Goal: Task Accomplishment & Management: Manage account settings

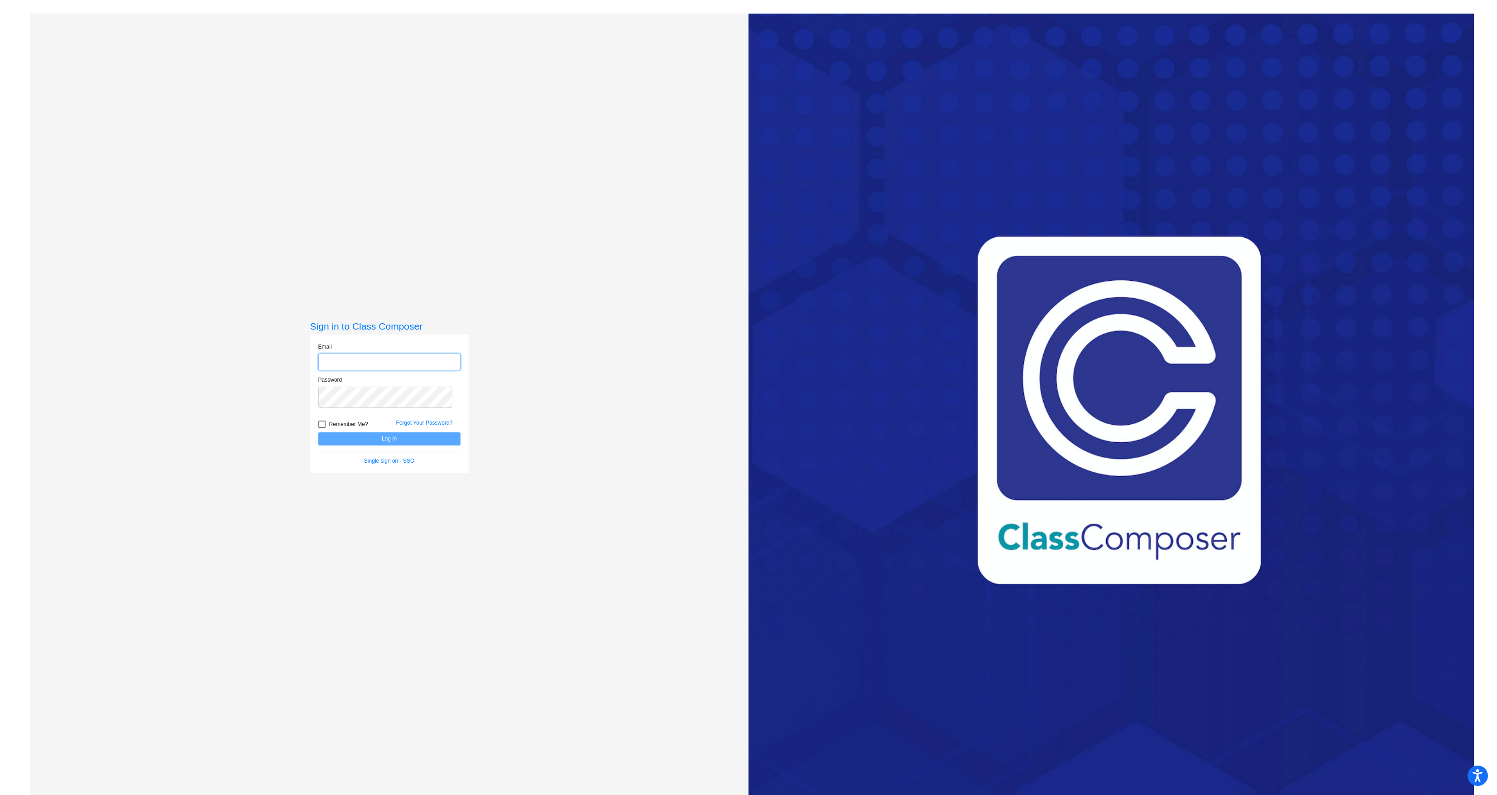
type input "[EMAIL_ADDRESS][DOMAIN_NAME]"
click at [393, 445] on button "Log In" at bounding box center [389, 438] width 142 height 13
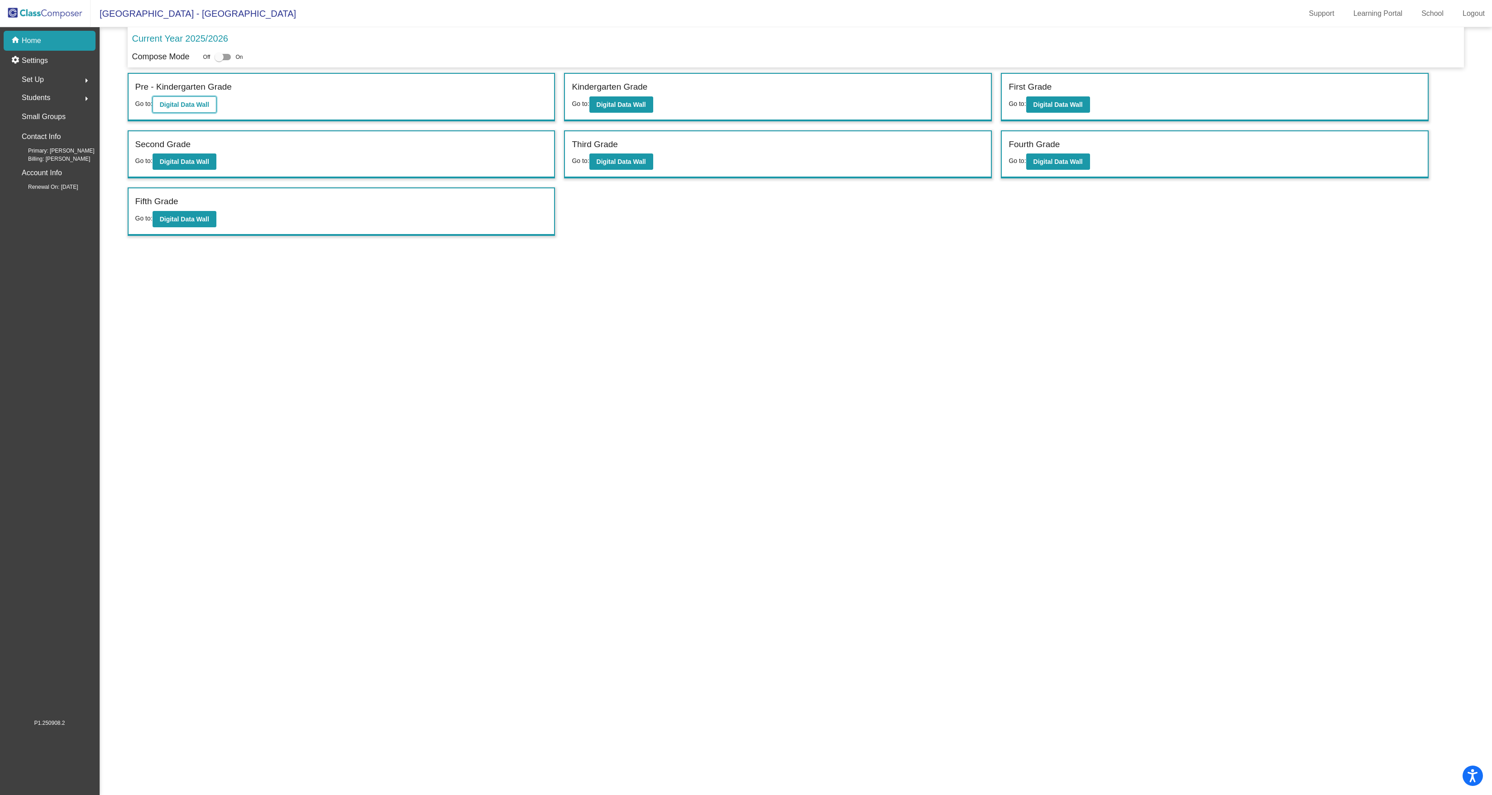
click at [209, 108] on b "Digital Data Wall" at bounding box center [184, 104] width 49 height 7
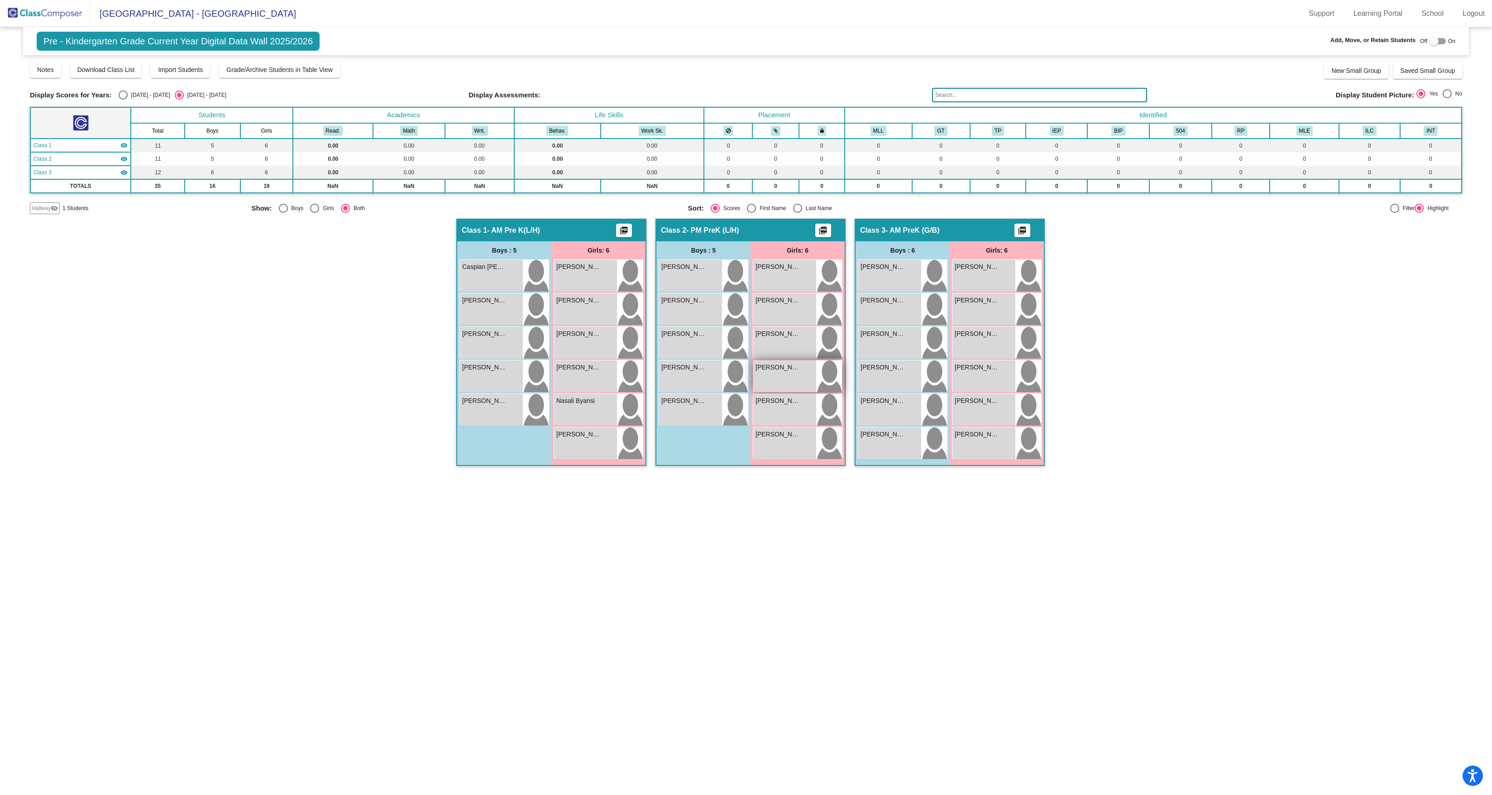
click at [779, 392] on div "Melat Mogos lock do_not_disturb_alt" at bounding box center [784, 376] width 63 height 32
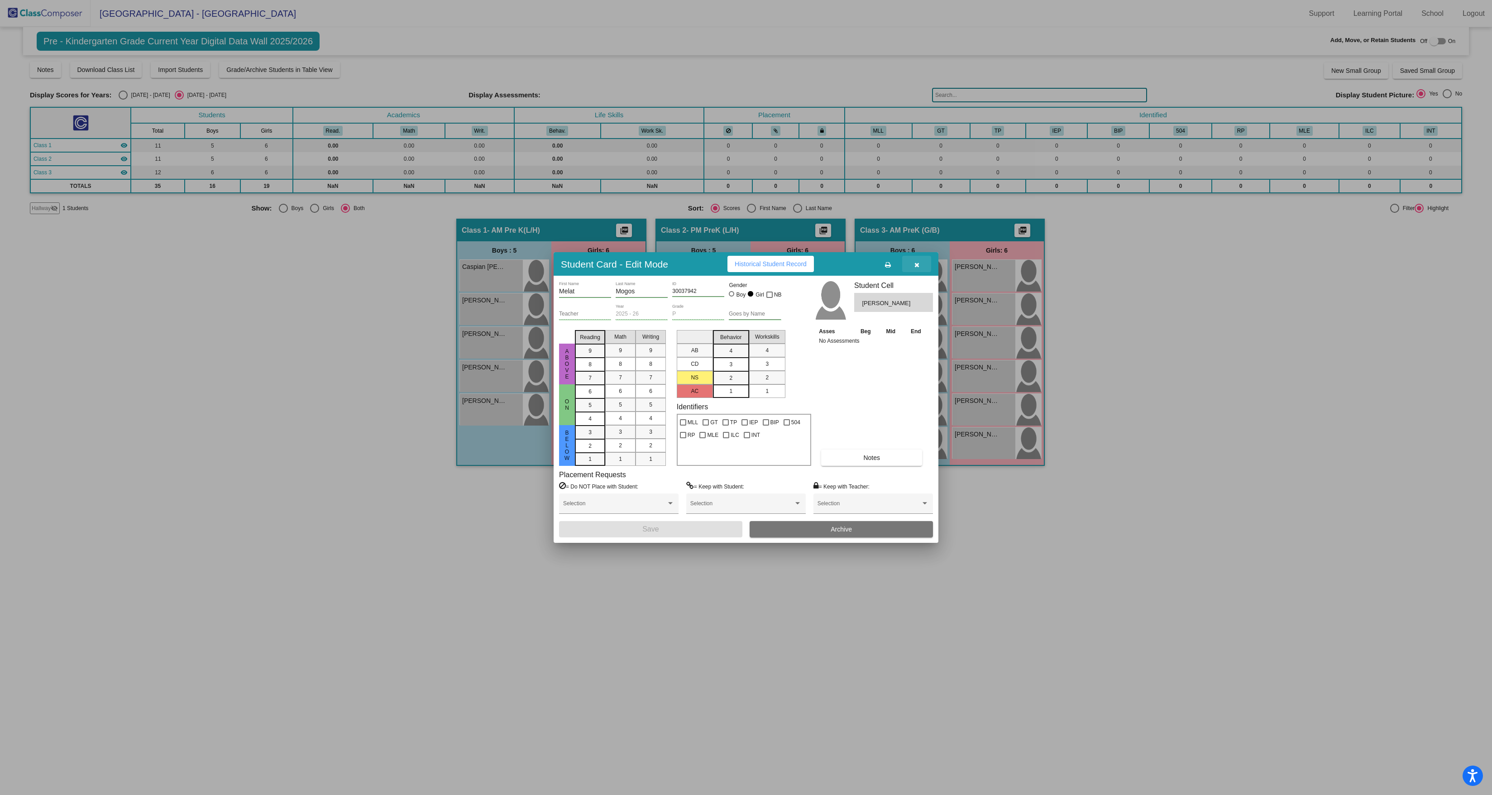
click at [919, 262] on icon "button" at bounding box center [916, 265] width 5 height 6
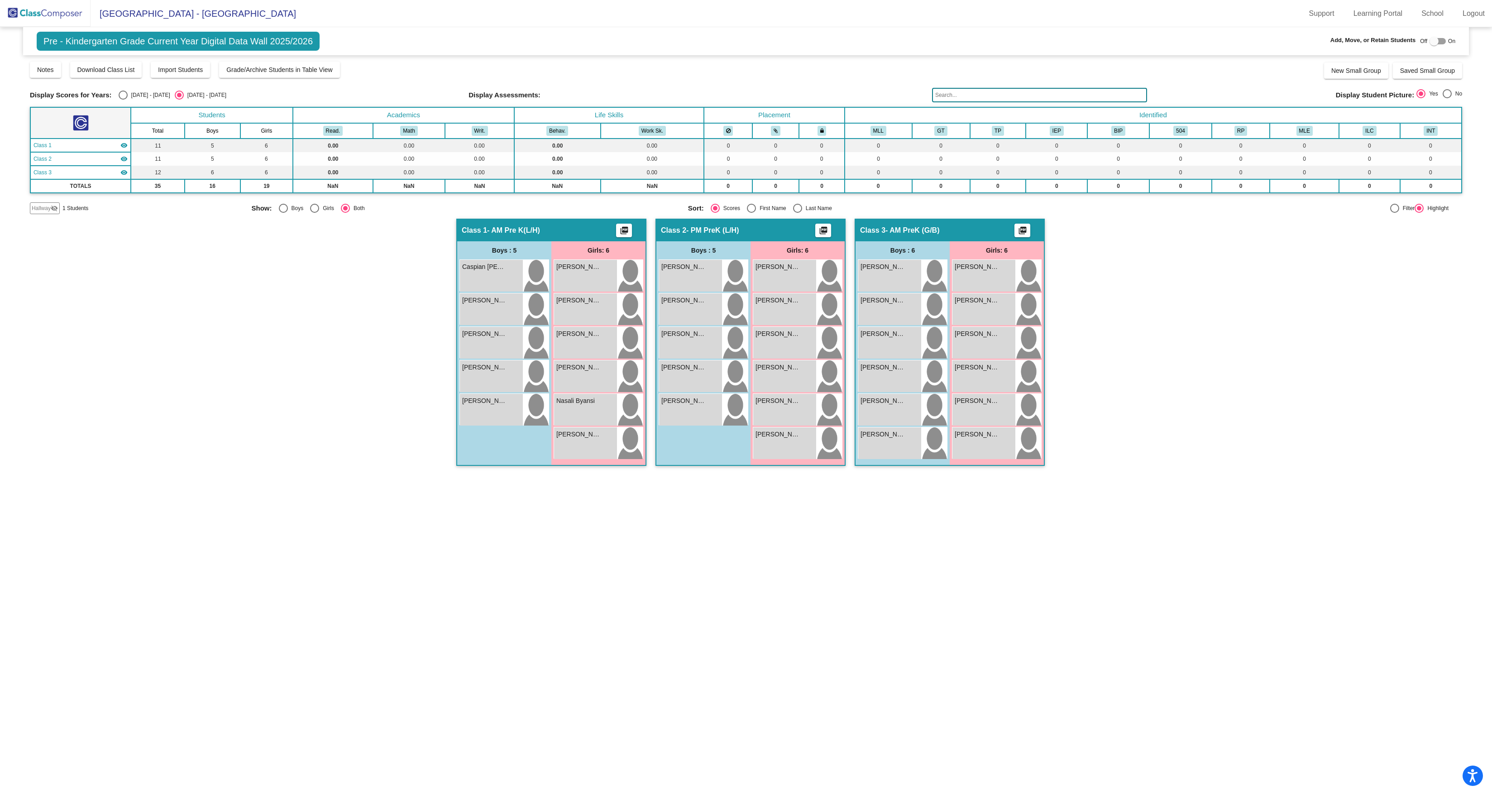
click at [51, 212] on span "Hallway" at bounding box center [41, 208] width 19 height 8
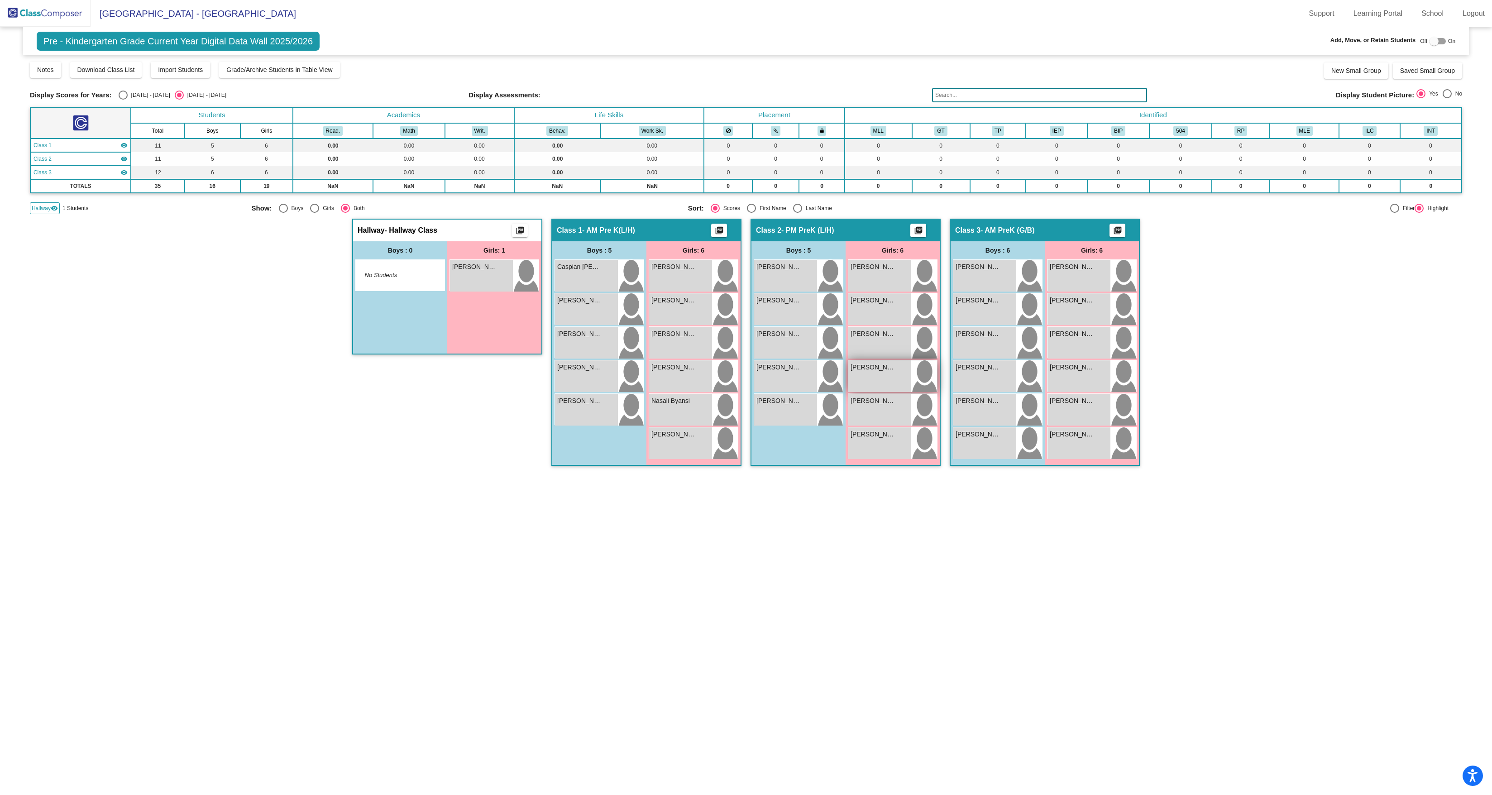
scroll to position [3, 2]
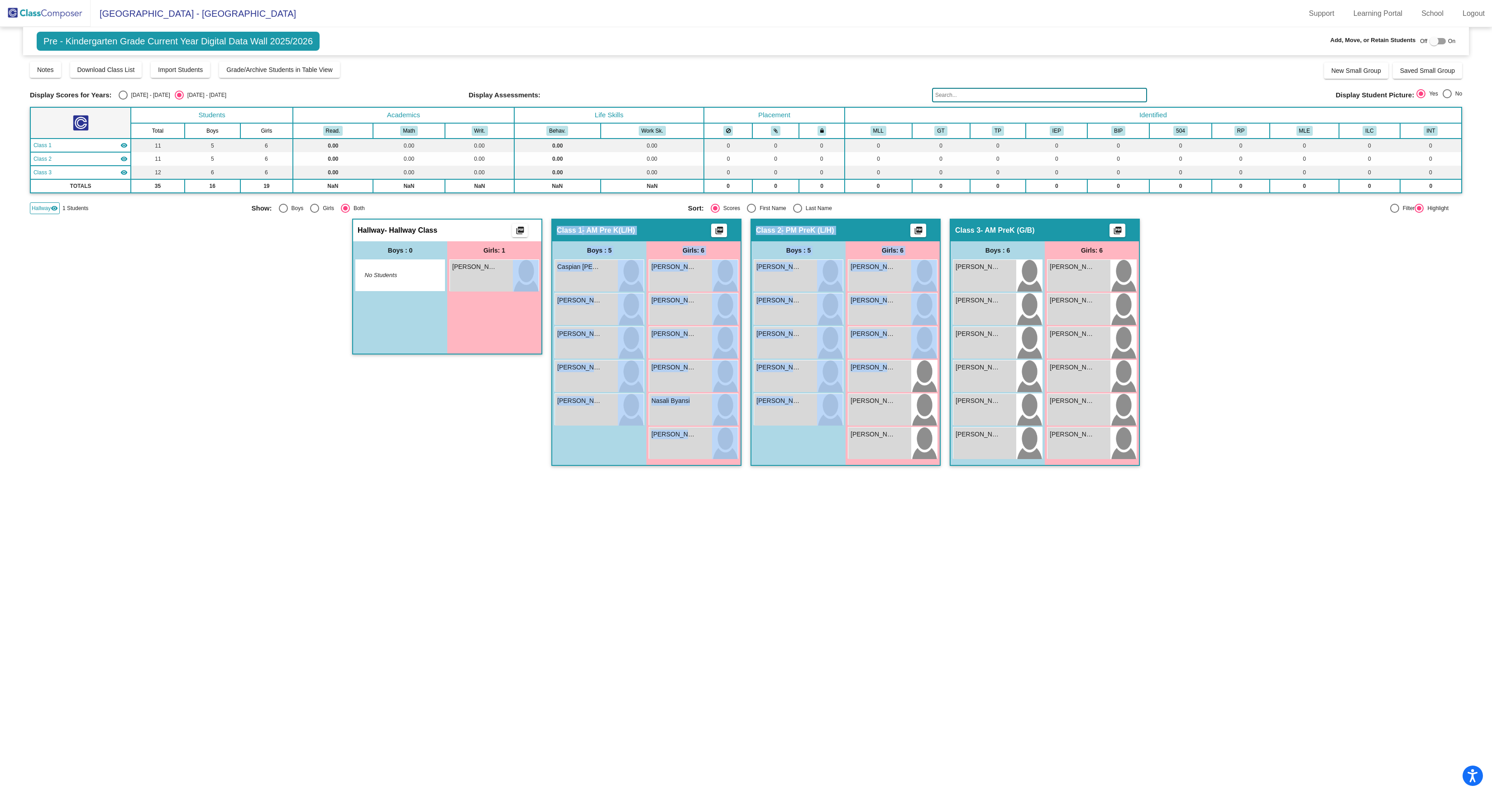
drag, startPoint x: 882, startPoint y: 408, endPoint x: 495, endPoint y: 340, distance: 392.5
click at [495, 340] on div "Hallway - Hallway Class picture_as_pdf Add Student First Name Last Name Student…" at bounding box center [746, 347] width 1432 height 256
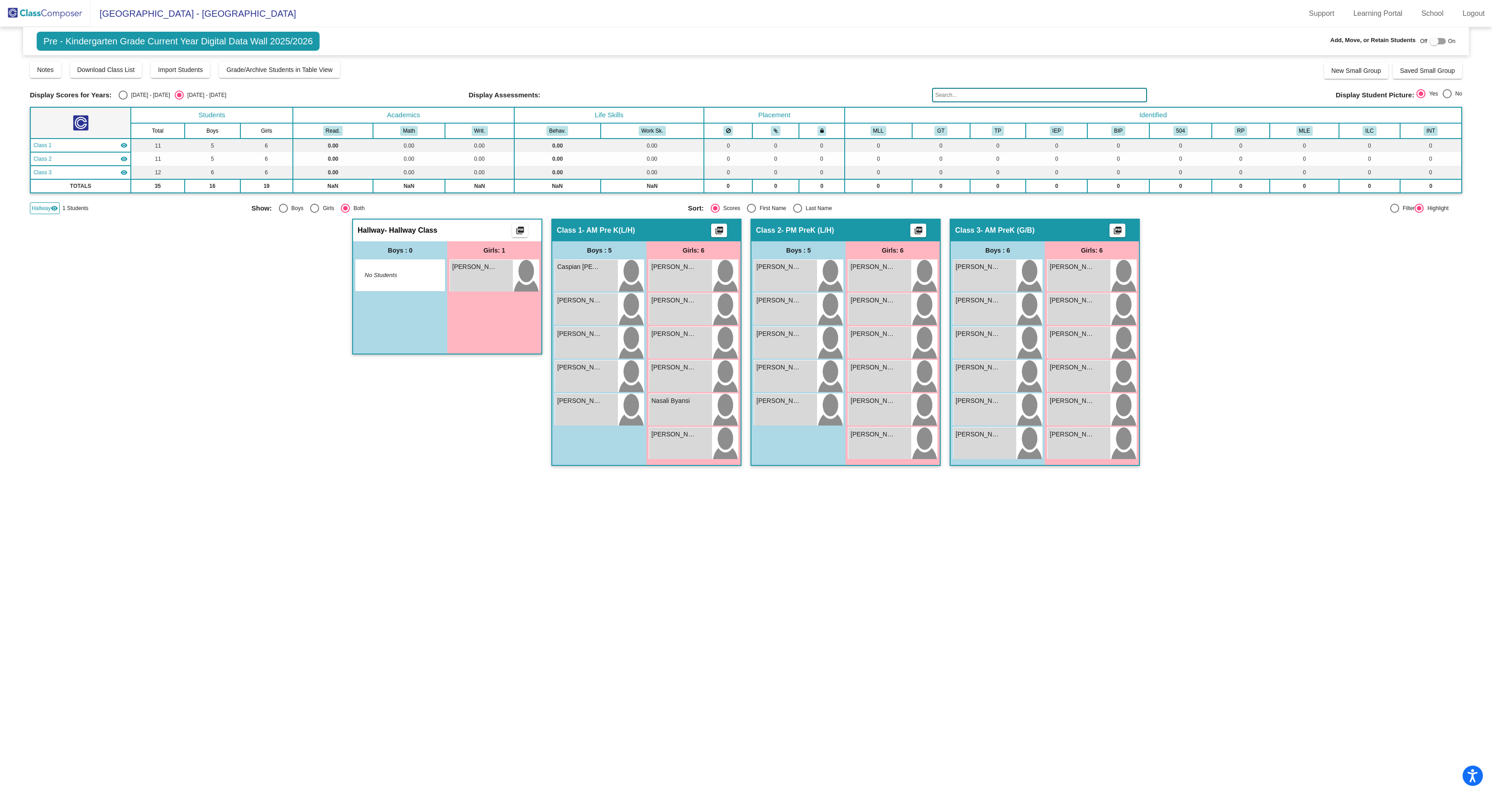
click at [1441, 392] on div "Hallway - Hallway Class picture_as_pdf Add Student First Name Last Name Student…" at bounding box center [746, 347] width 1432 height 256
click at [1431, 43] on div at bounding box center [1434, 41] width 9 height 9
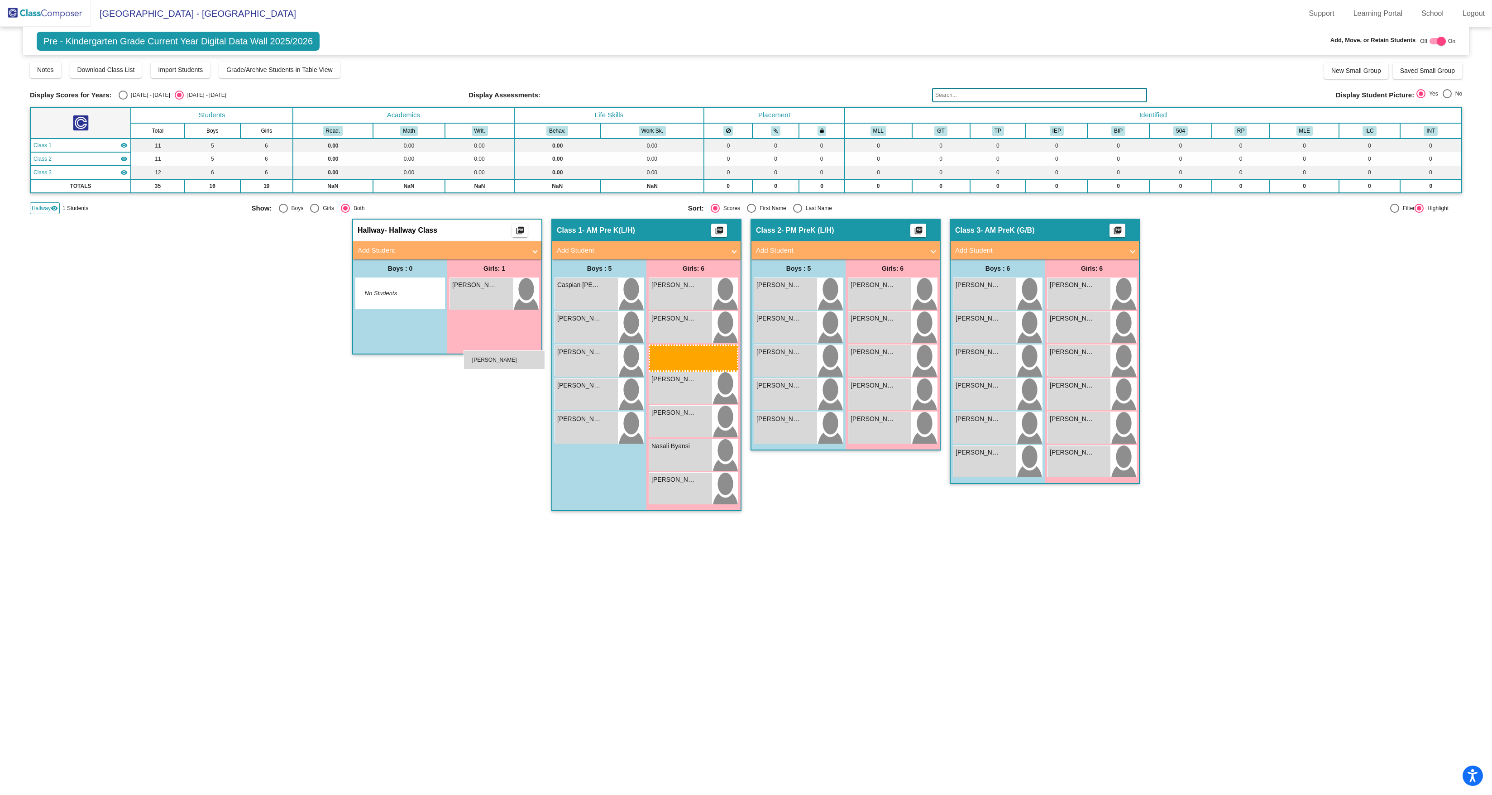
drag, startPoint x: 883, startPoint y: 428, endPoint x: 464, endPoint y: 350, distance: 426.4
drag, startPoint x: 889, startPoint y: 427, endPoint x: 403, endPoint y: 250, distance: 517.6
drag, startPoint x: 886, startPoint y: 432, endPoint x: 429, endPoint y: 274, distance: 483.6
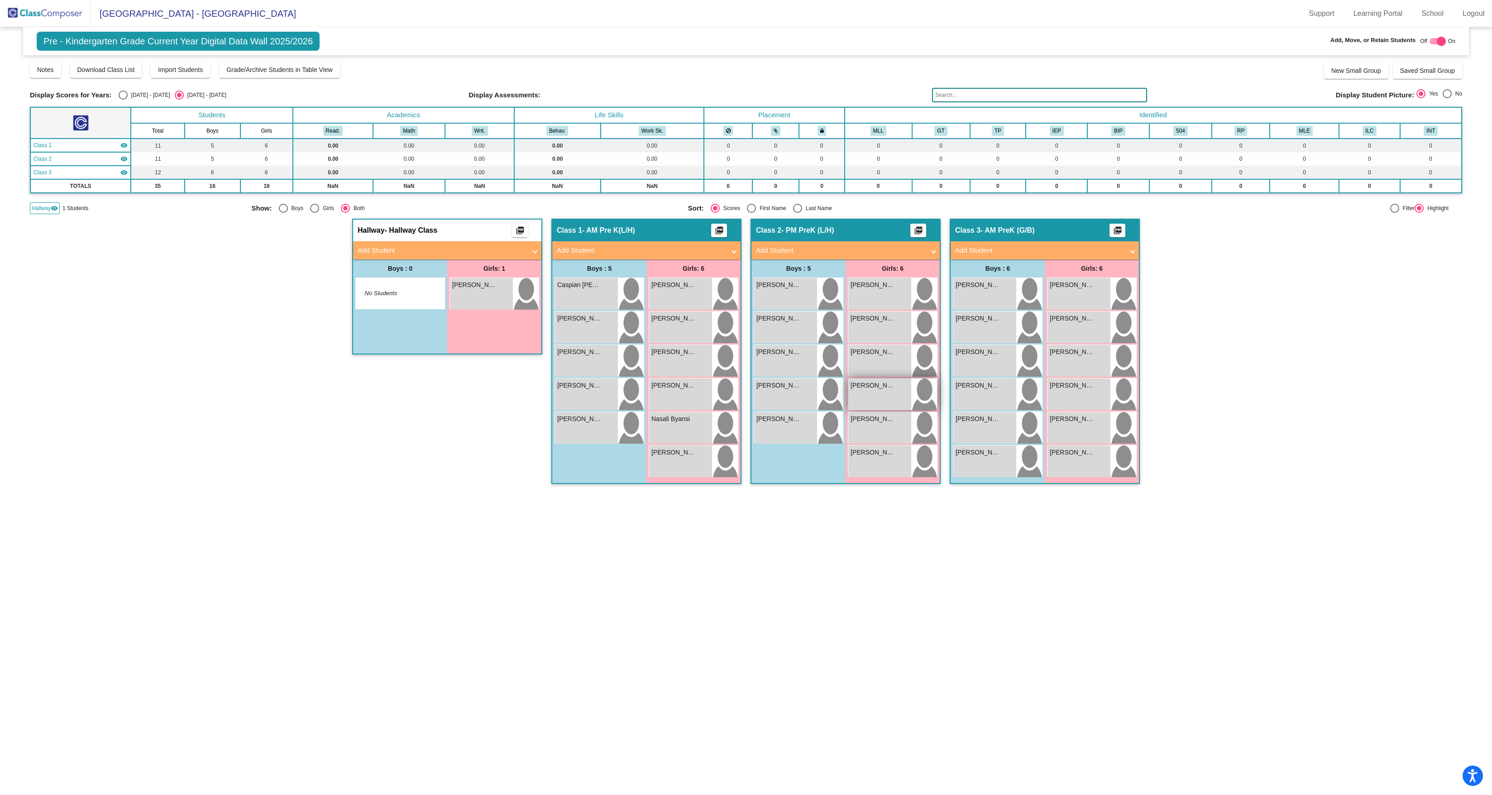
click at [890, 410] on div "Melat Mogos lock do_not_disturb_alt" at bounding box center [879, 394] width 63 height 32
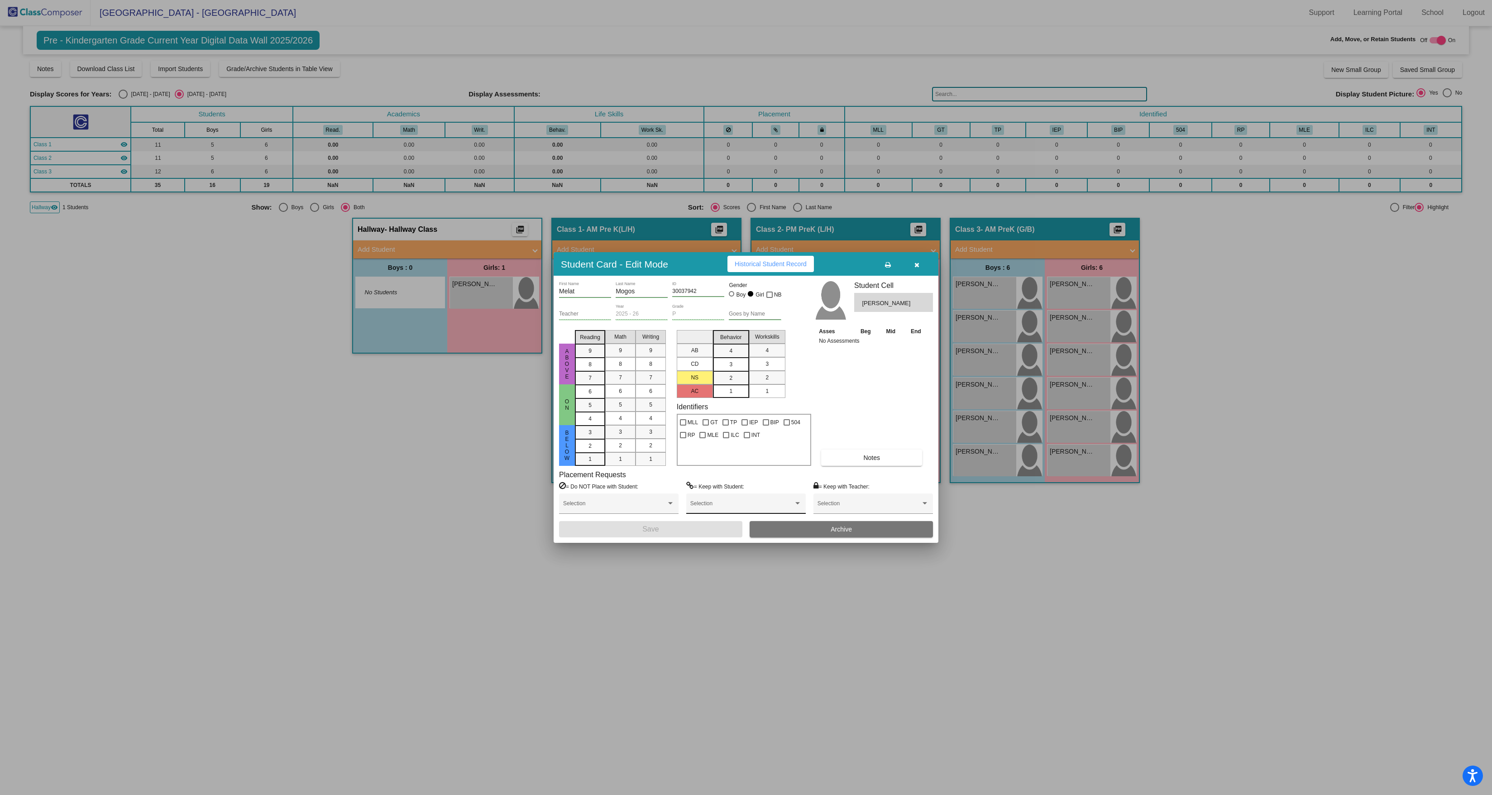
scroll to position [0, 0]
click at [919, 262] on icon "button" at bounding box center [916, 265] width 5 height 6
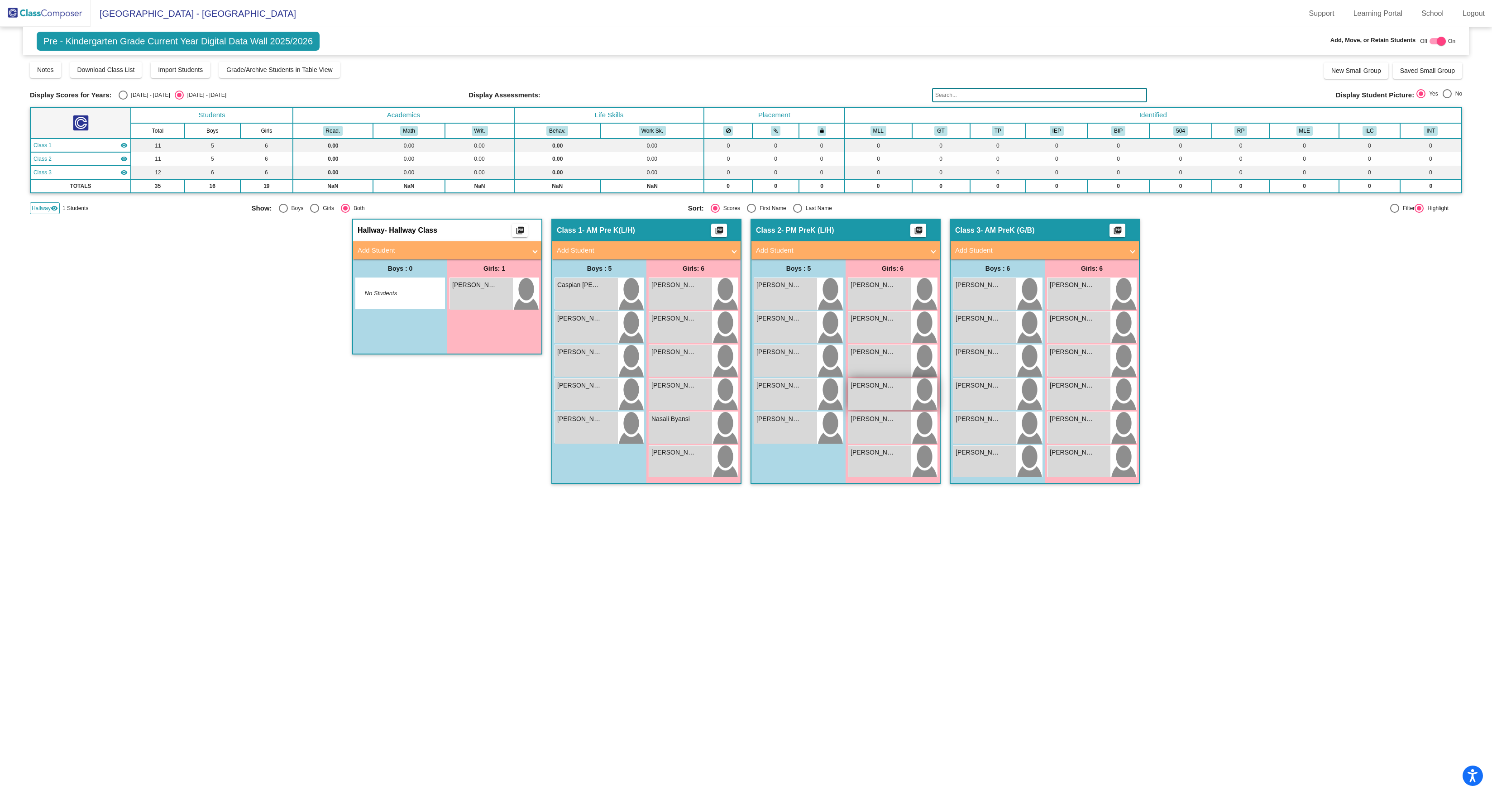
scroll to position [1, 0]
click at [886, 410] on div "Melat Mogos lock do_not_disturb_alt" at bounding box center [879, 394] width 63 height 32
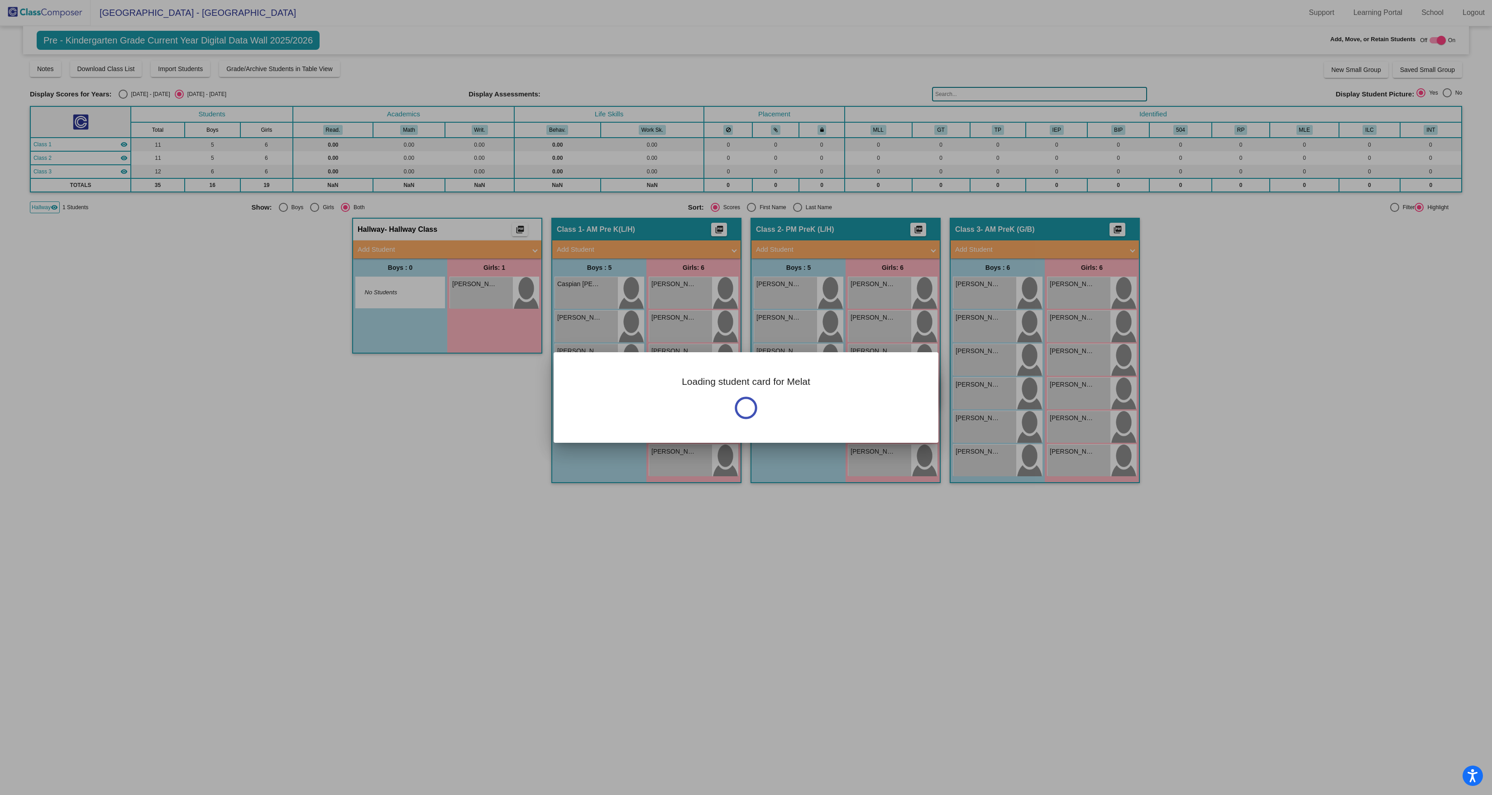
scroll to position [0, 0]
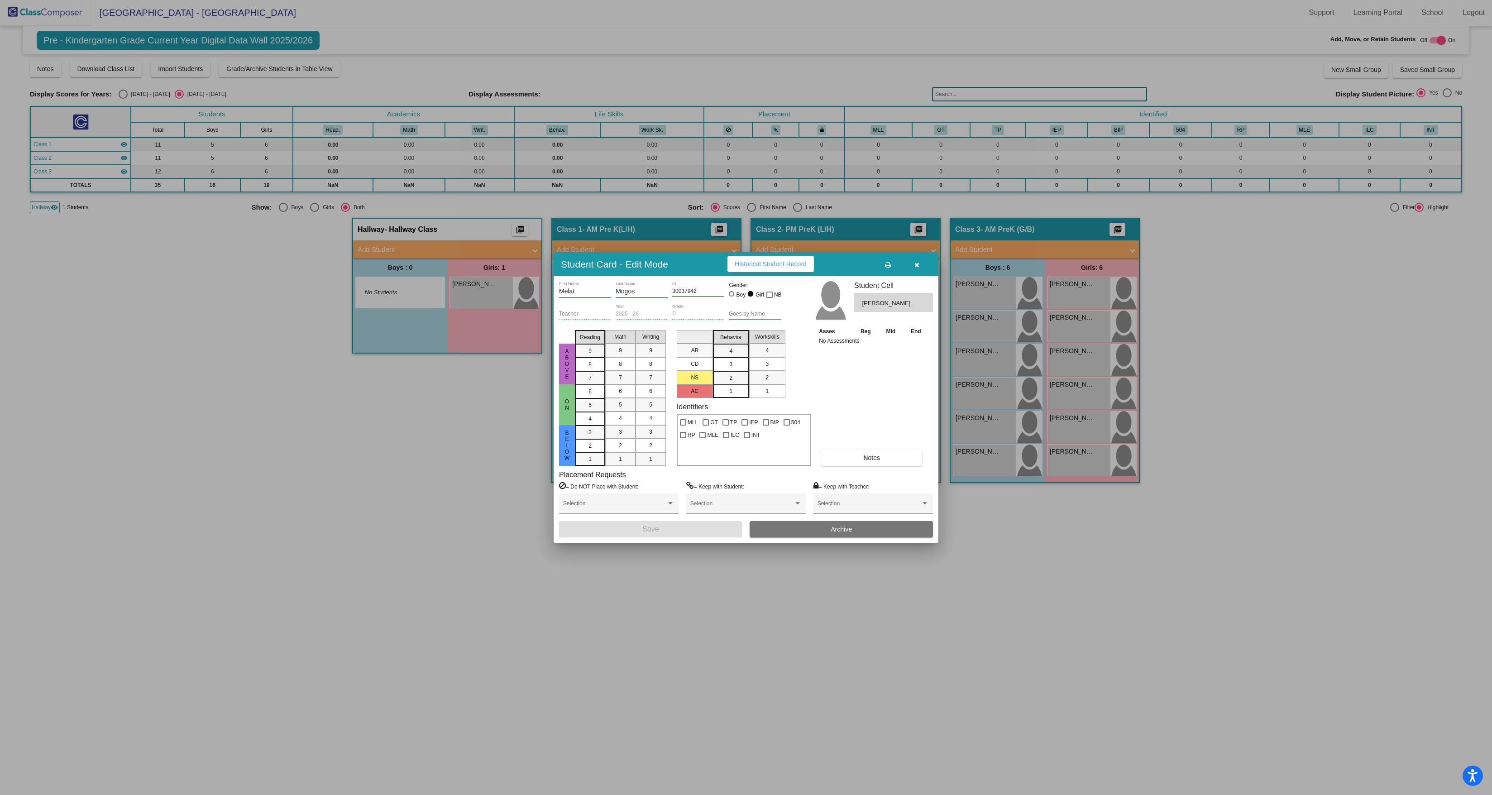
click at [921, 256] on button "button" at bounding box center [916, 264] width 29 height 16
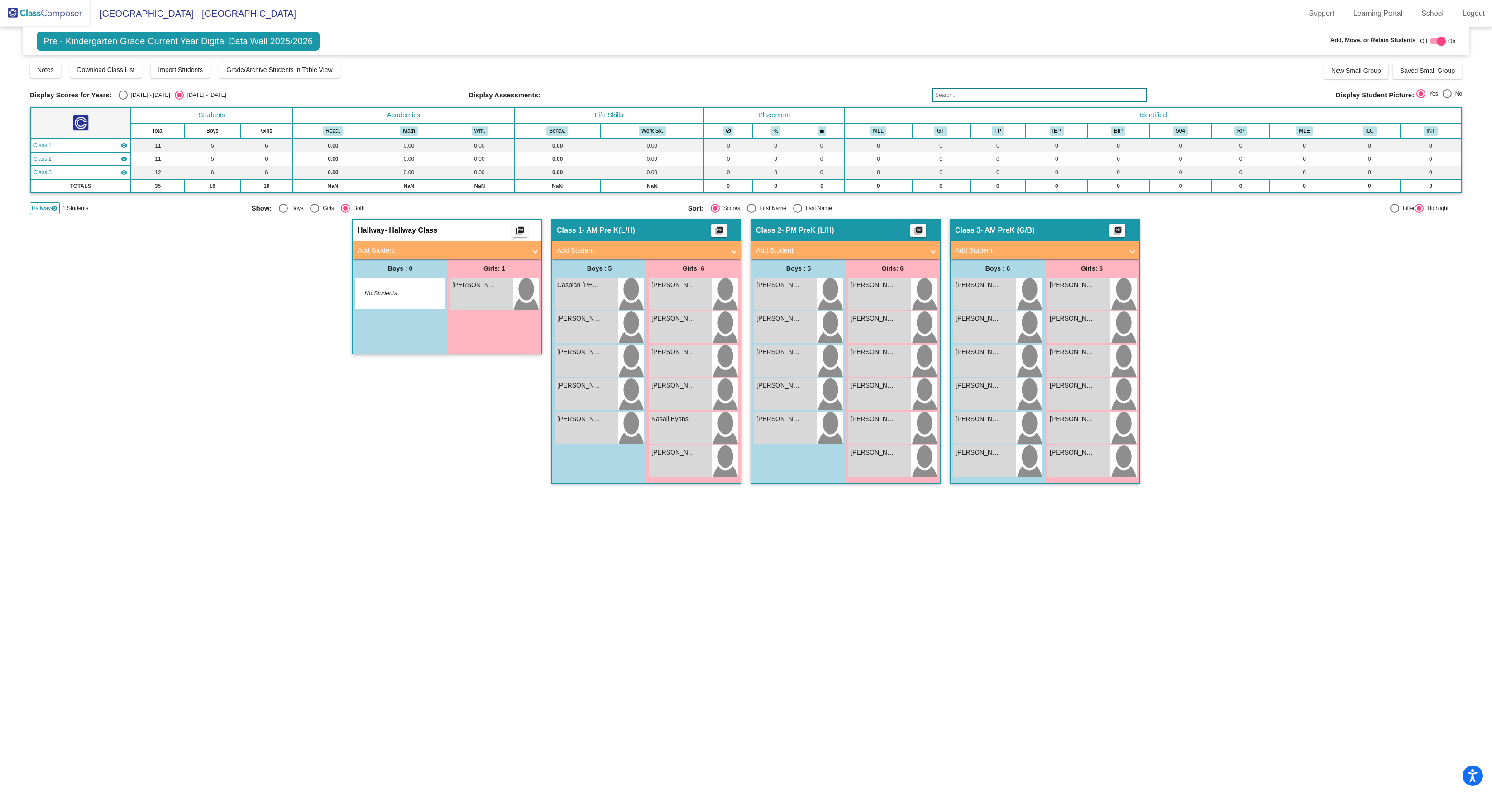
scroll to position [1, 0]
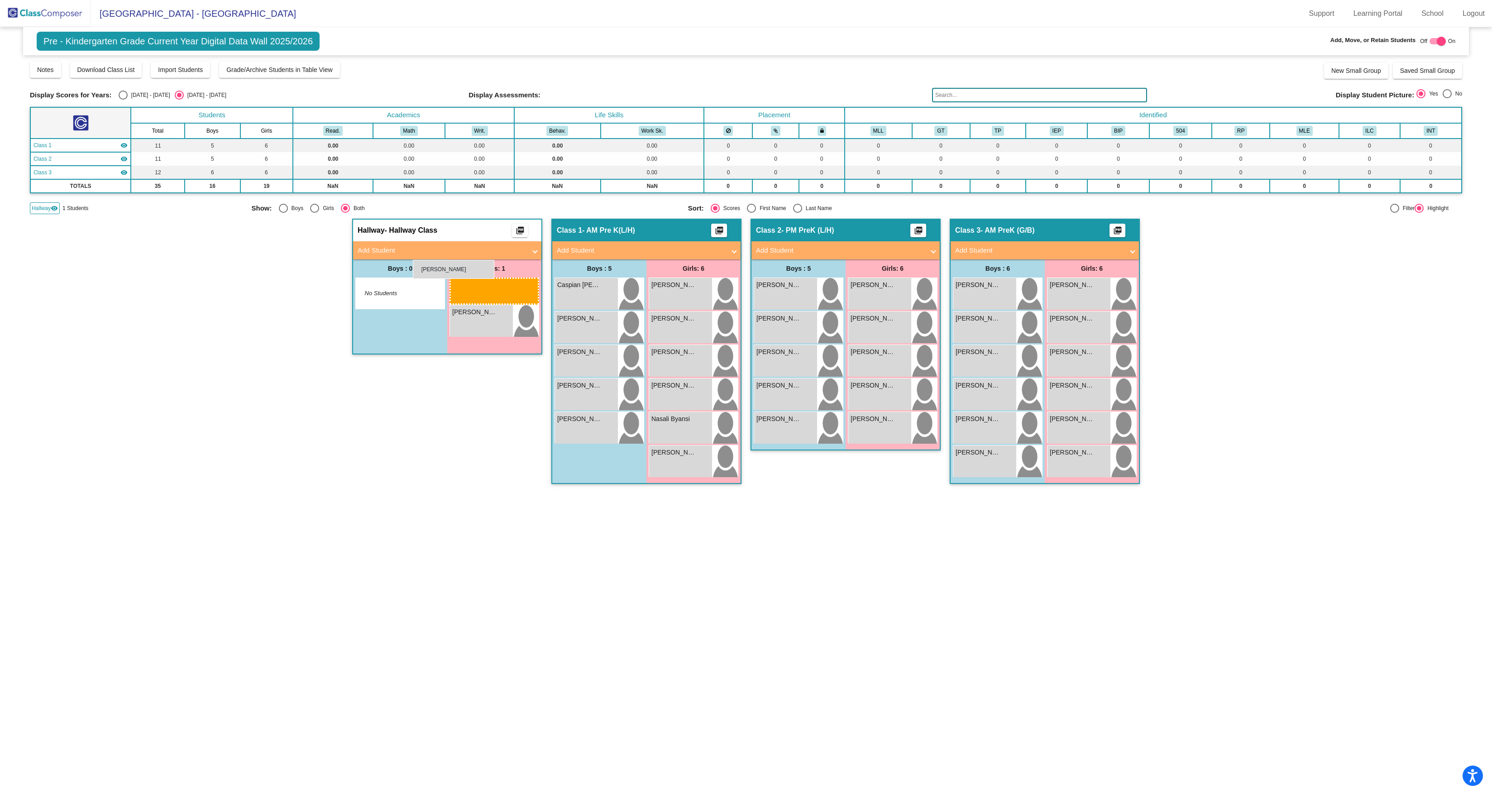
drag, startPoint x: 883, startPoint y: 427, endPoint x: 413, endPoint y: 260, distance: 498.9
drag, startPoint x: 869, startPoint y: 420, endPoint x: 452, endPoint y: 347, distance: 423.8
click at [1432, 42] on div at bounding box center [1438, 41] width 16 height 6
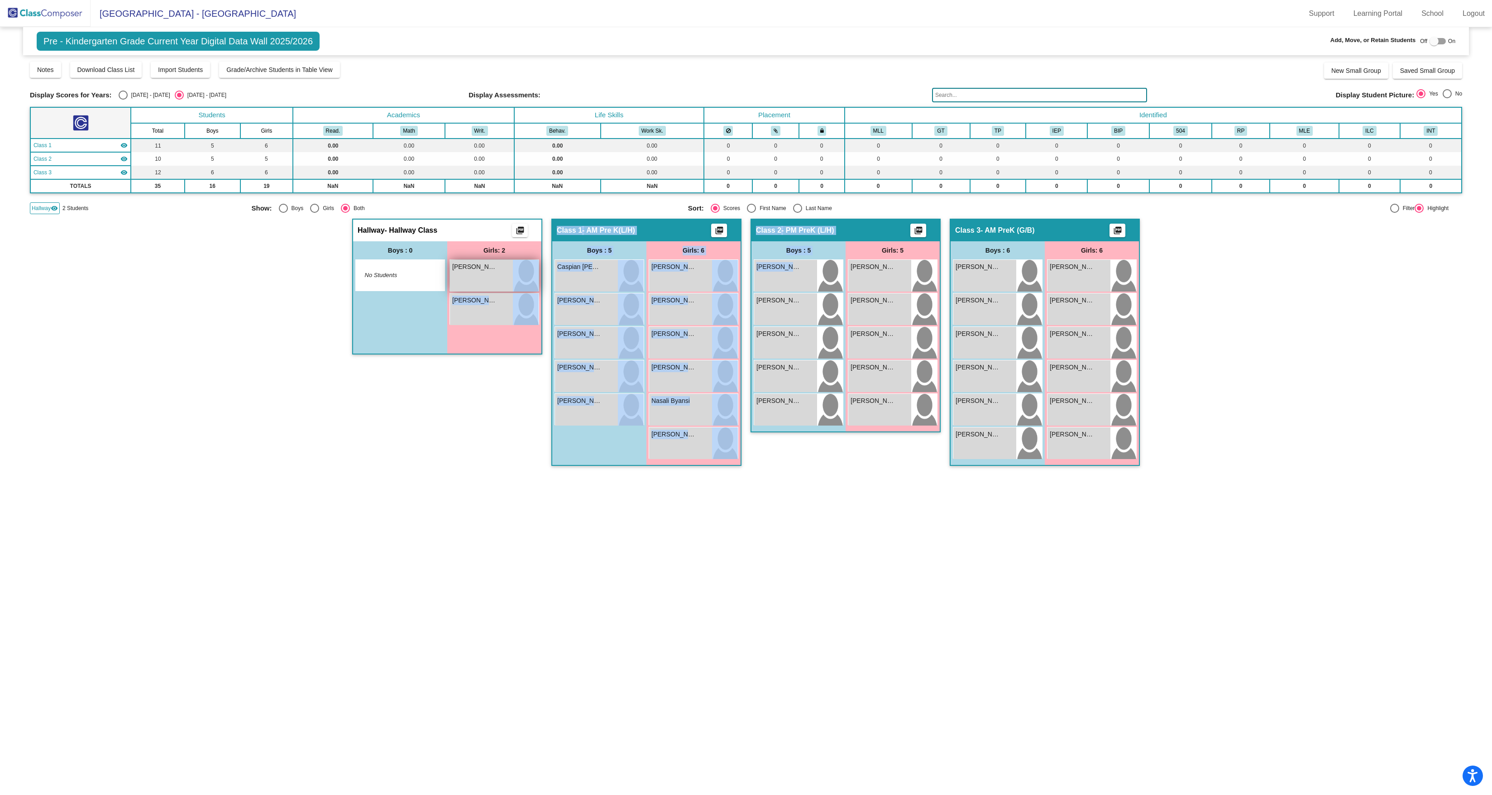
drag, startPoint x: 790, startPoint y: 309, endPoint x: 531, endPoint y: 317, distance: 258.2
click at [531, 317] on div "Hallway - Hallway Class picture_as_pdf Add Student First Name Last Name Student…" at bounding box center [746, 347] width 1432 height 256
click at [784, 292] on div "Adam Gzouli lock do_not_disturb_alt" at bounding box center [785, 276] width 63 height 32
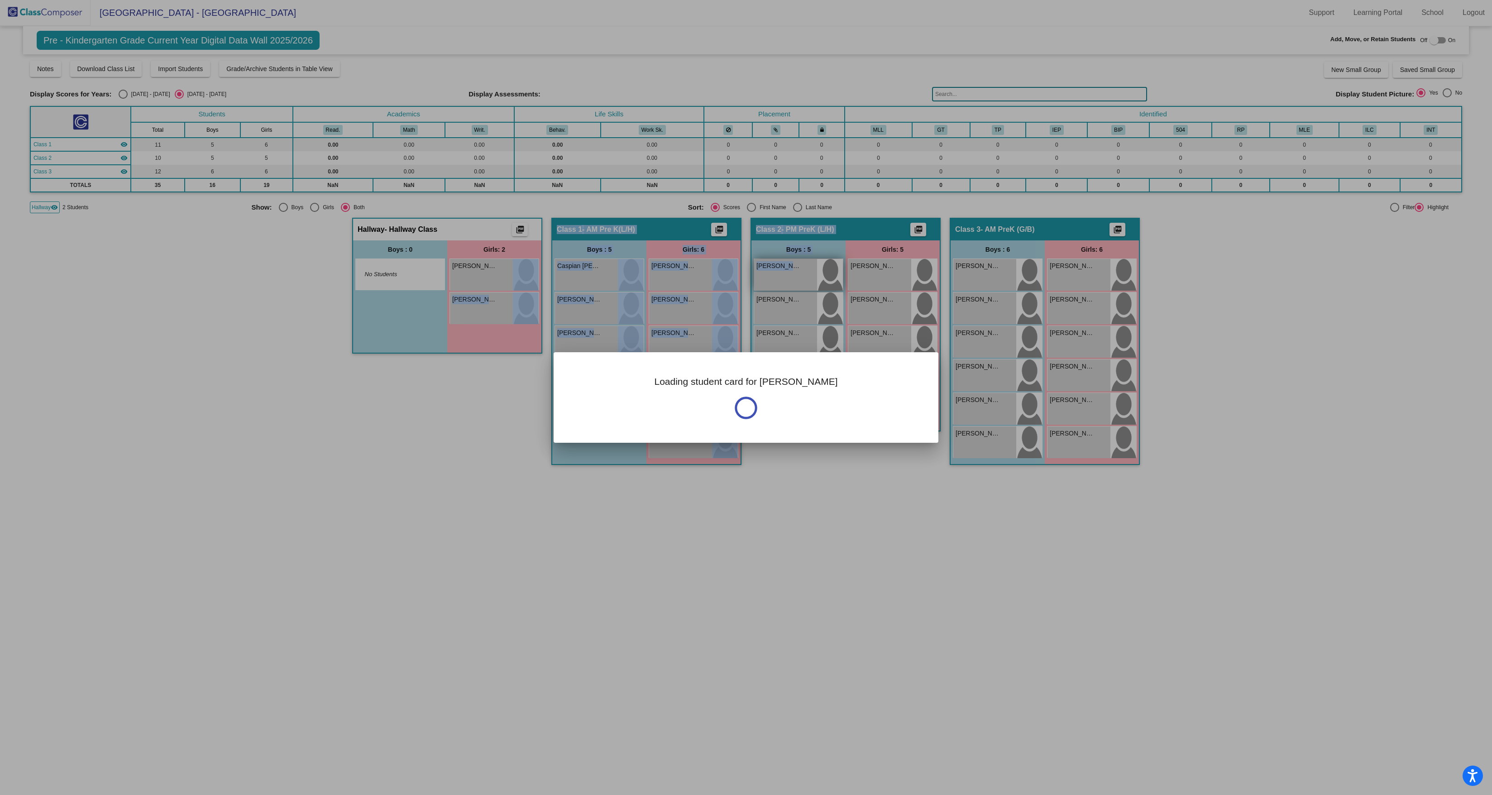
scroll to position [0, 0]
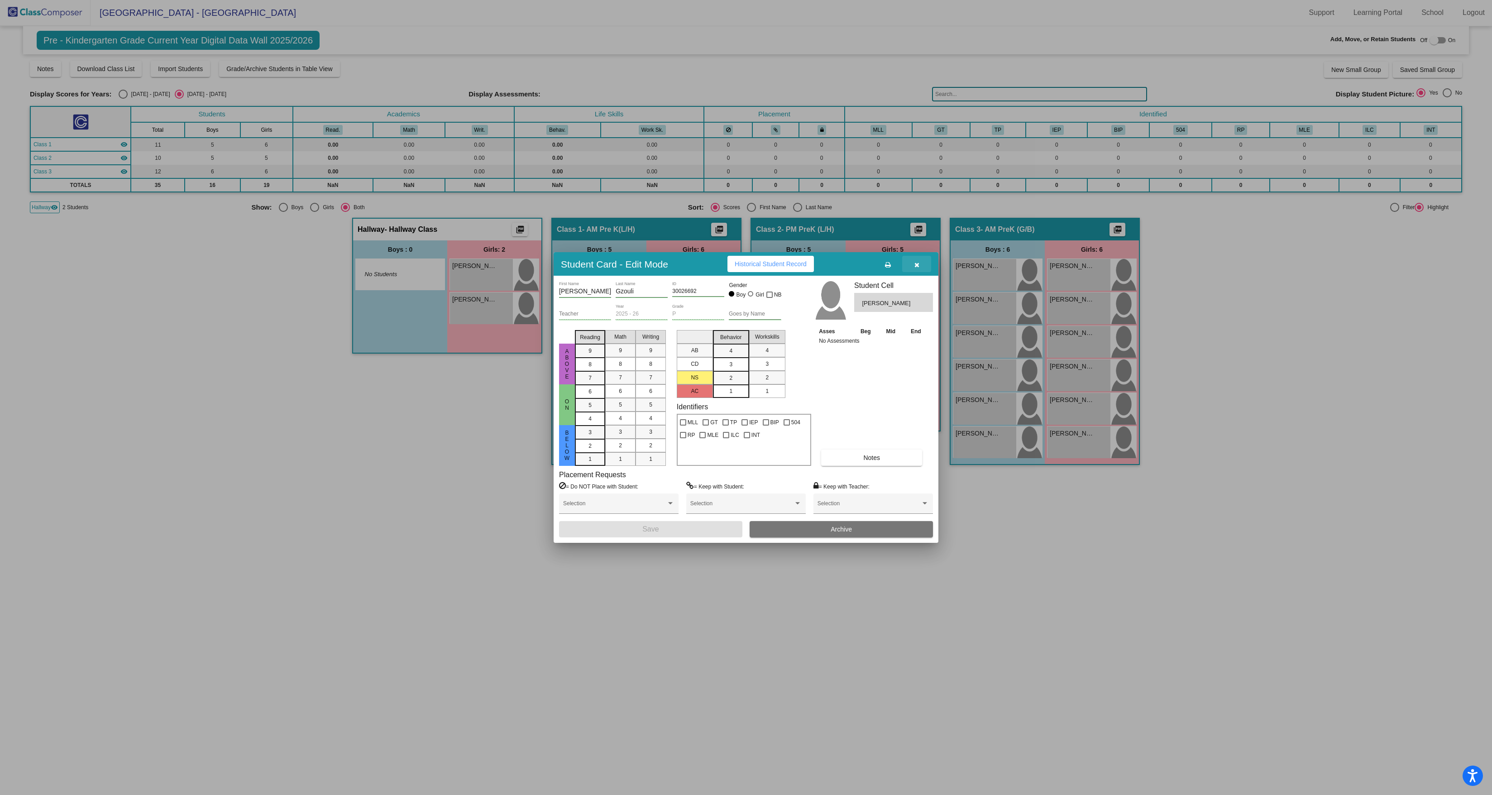
click at [924, 256] on button "button" at bounding box center [916, 264] width 29 height 16
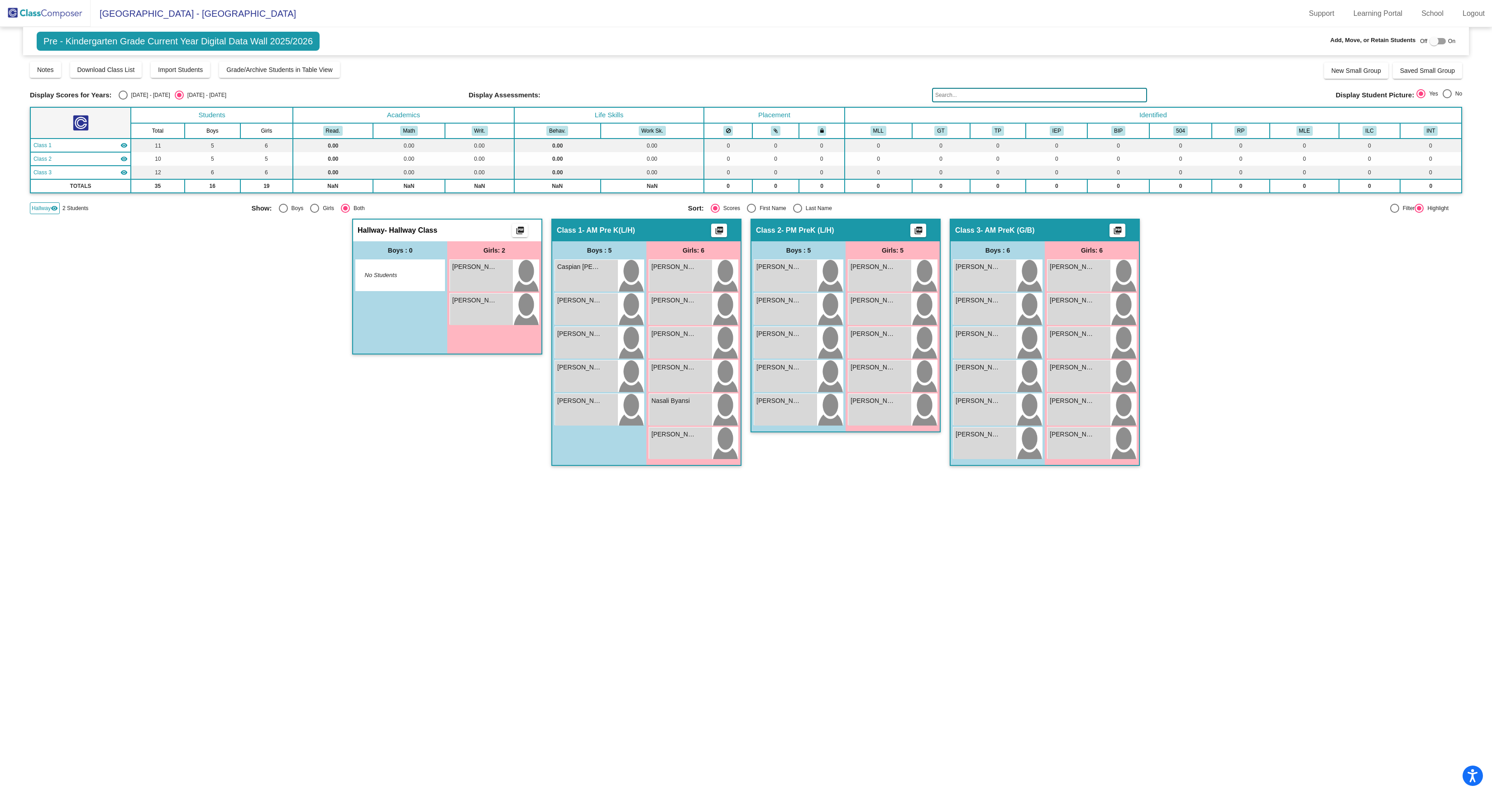
scroll to position [1, 0]
click at [908, 578] on mat-sidenav-content "Pre - Kindergarten Grade Current Year Digital Data Wall 2025/2026 Add, Move, or…" at bounding box center [746, 411] width 1492 height 768
drag, startPoint x: 805, startPoint y: 299, endPoint x: 763, endPoint y: 301, distance: 41.7
click at [763, 272] on div "Adam Gzouli" at bounding box center [785, 267] width 58 height 10
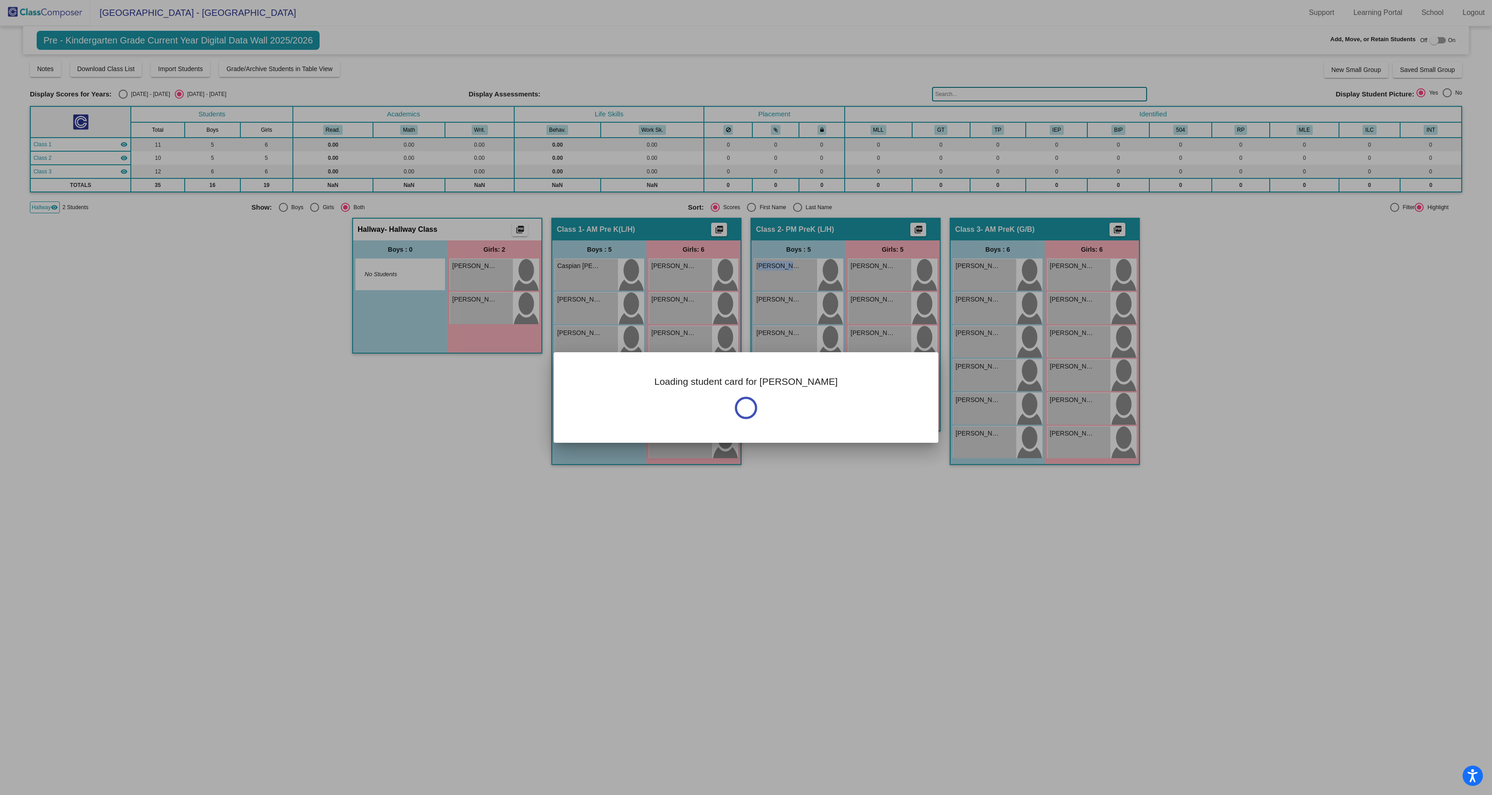
scroll to position [0, 0]
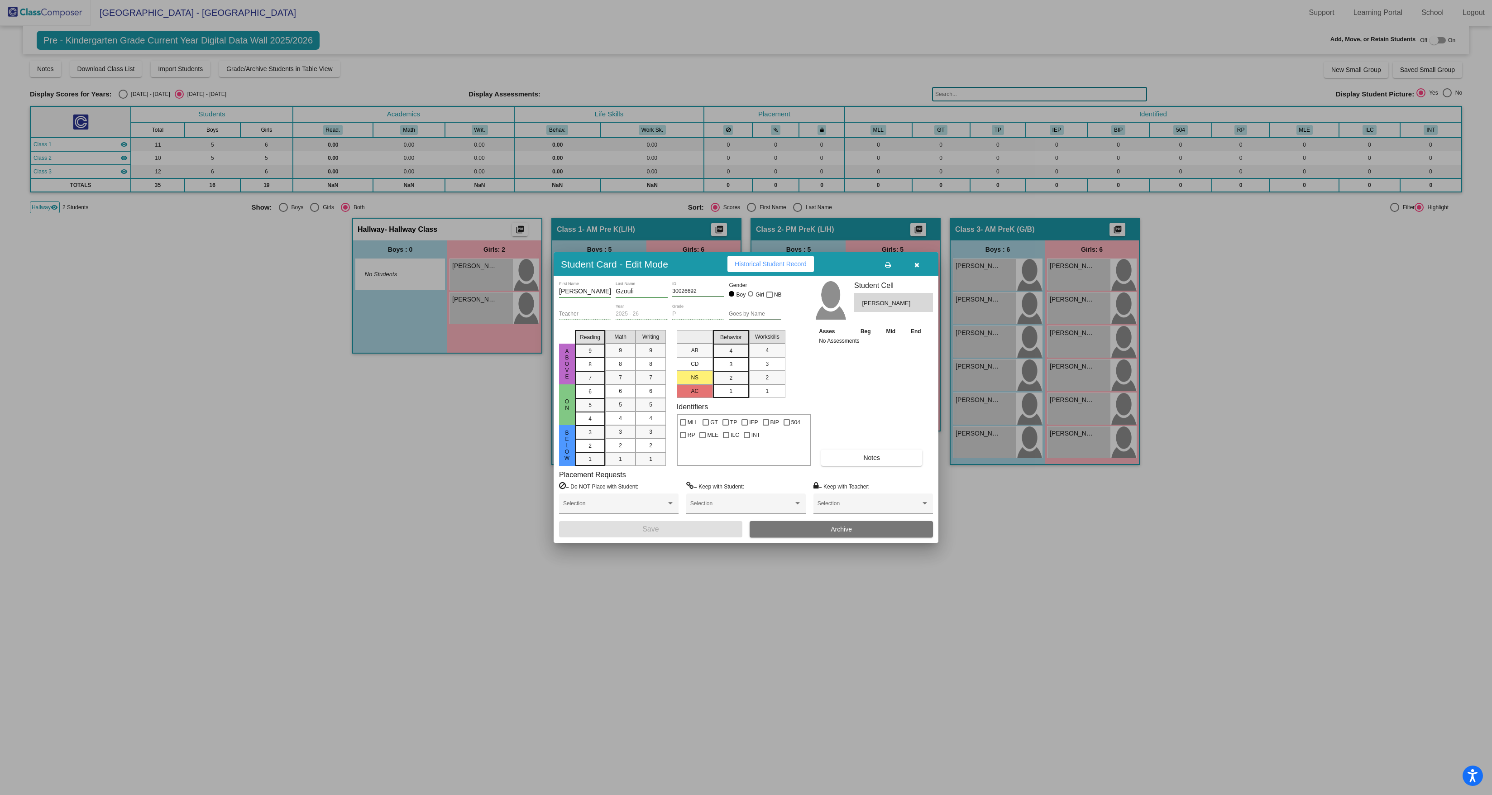
click at [914, 262] on icon "button" at bounding box center [916, 265] width 5 height 6
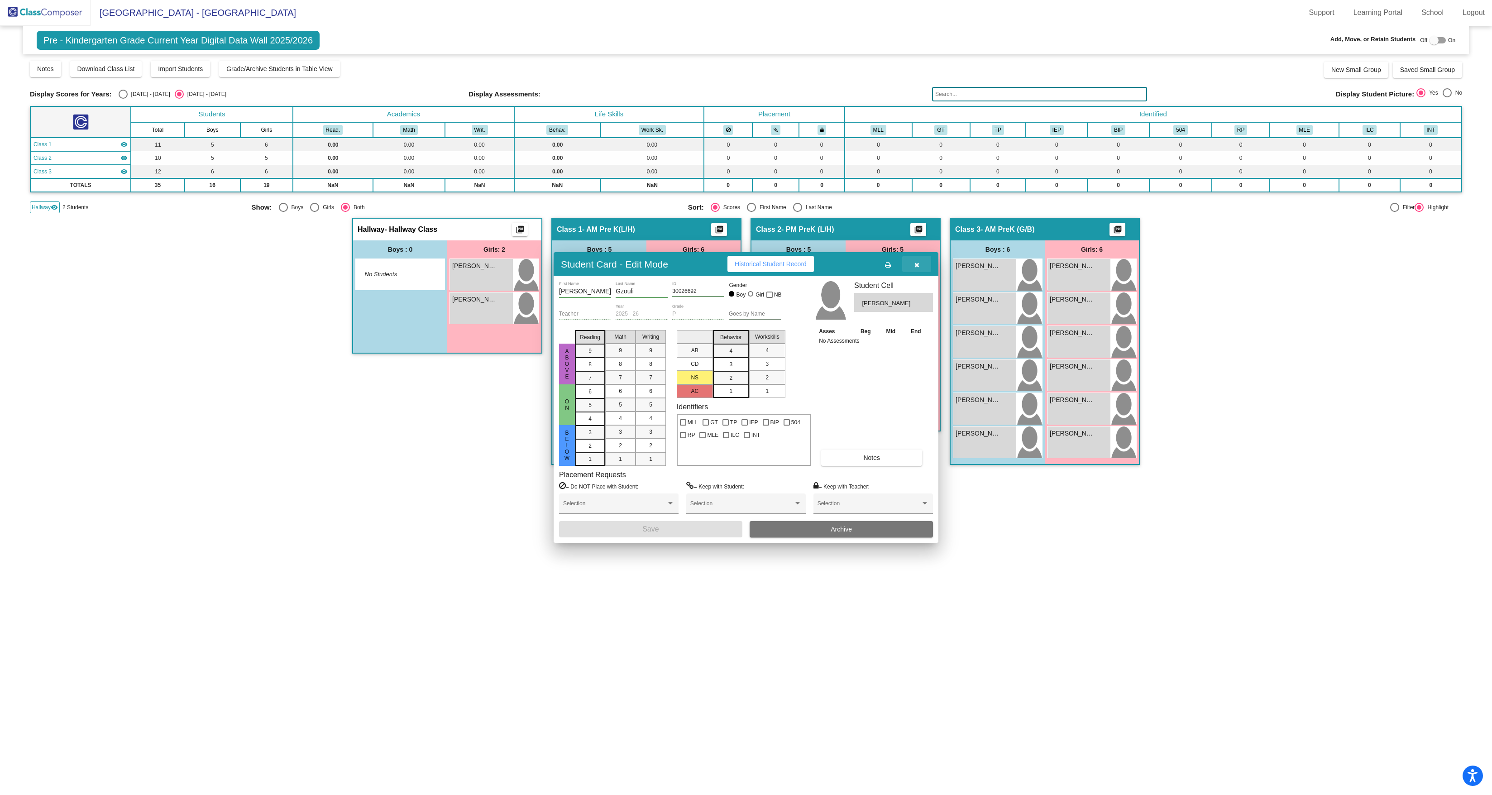
scroll to position [1, 0]
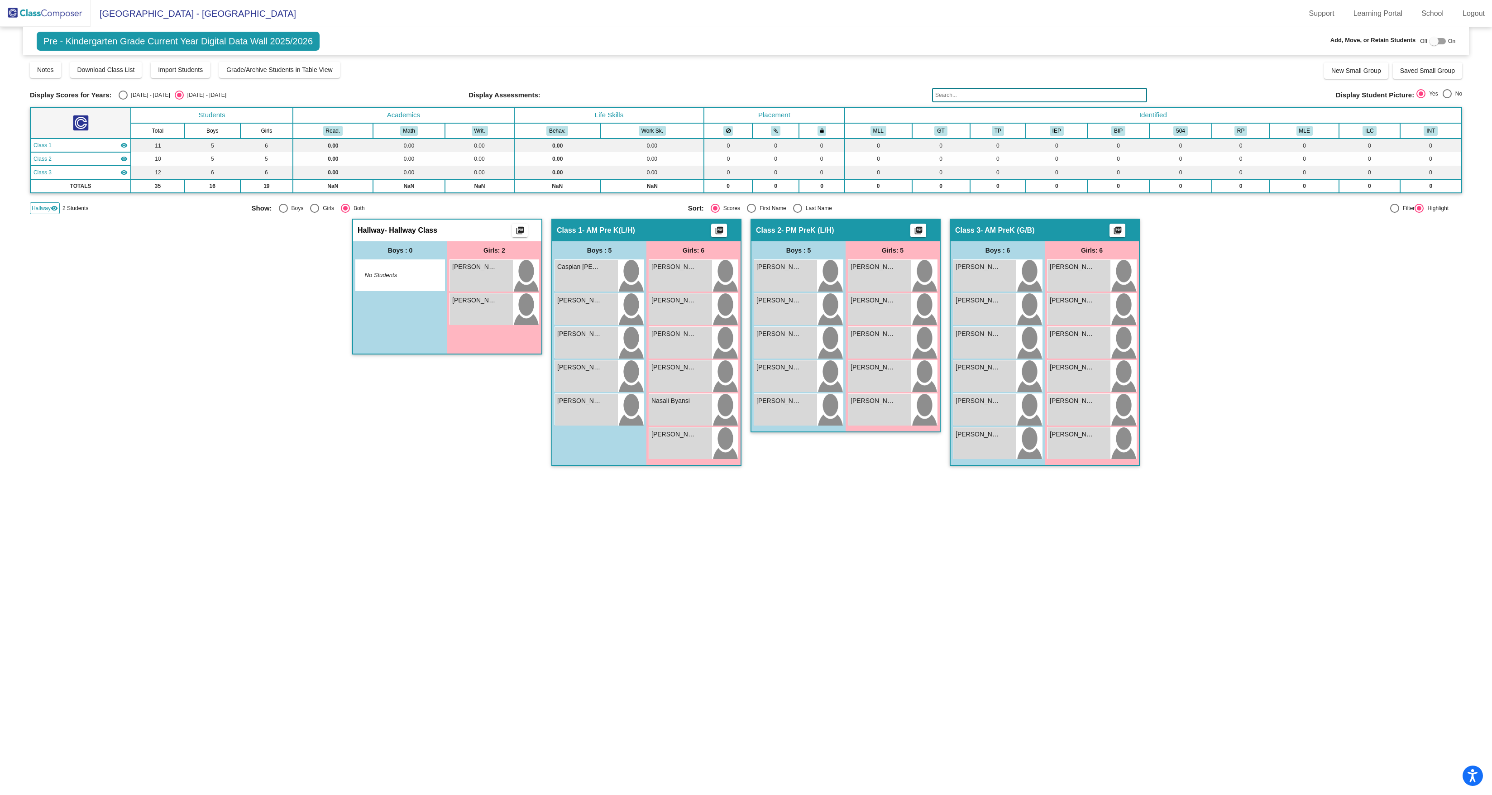
click at [1433, 42] on div at bounding box center [1434, 41] width 9 height 9
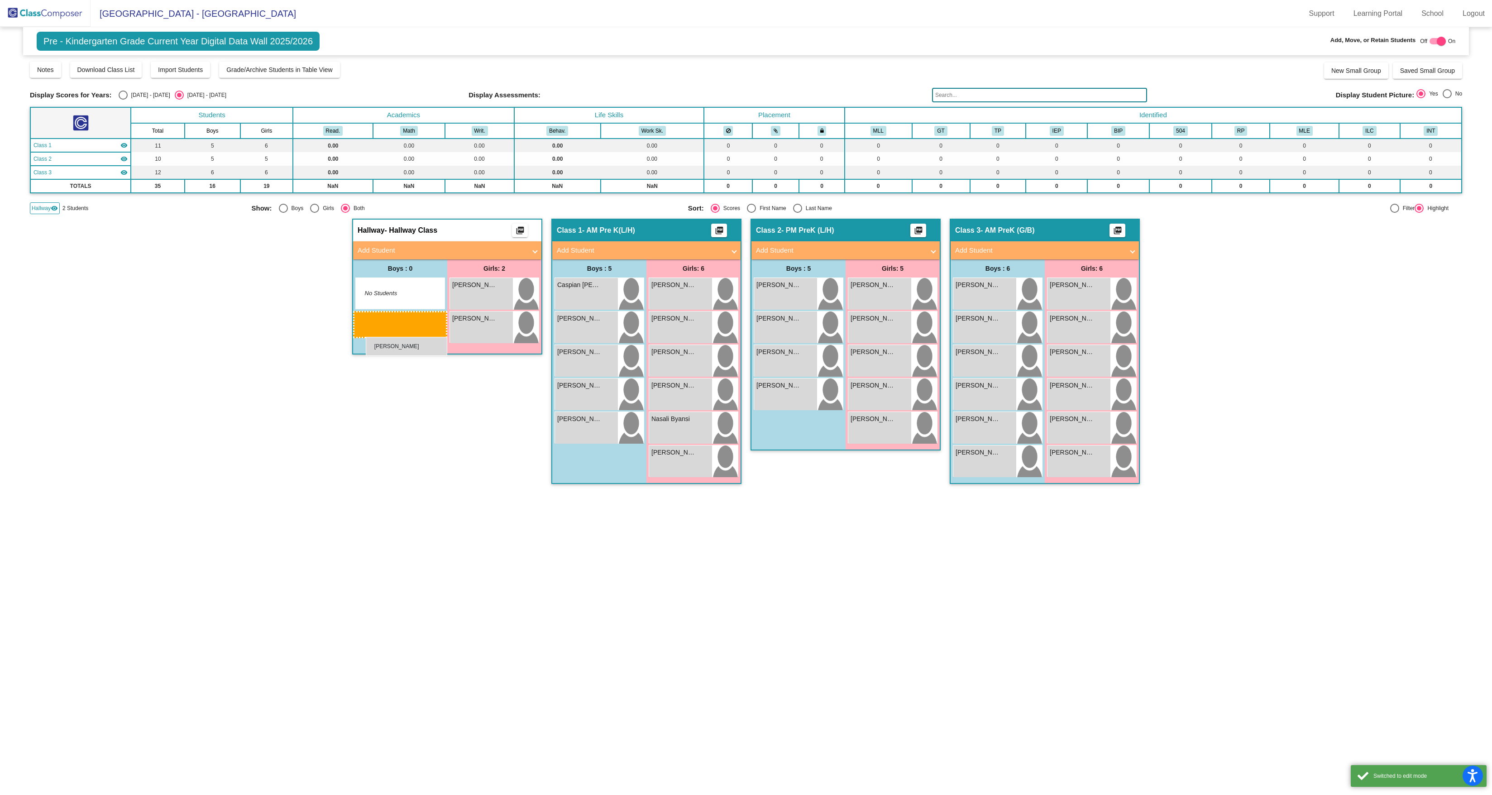
drag, startPoint x: 792, startPoint y: 328, endPoint x: 366, endPoint y: 337, distance: 426.6
click at [1433, 38] on div at bounding box center [1438, 41] width 16 height 6
checkbox input "false"
